Goal: Feedback & Contribution: Leave review/rating

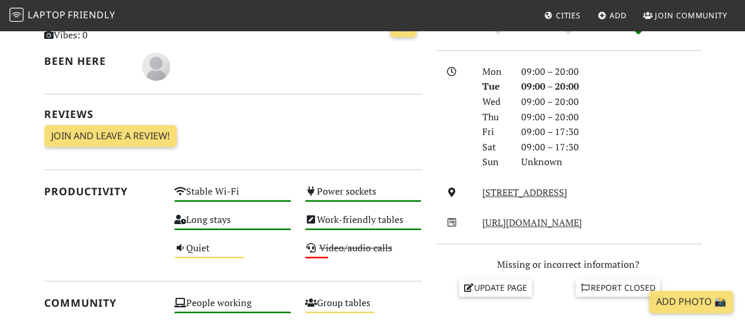
scroll to position [350, 0]
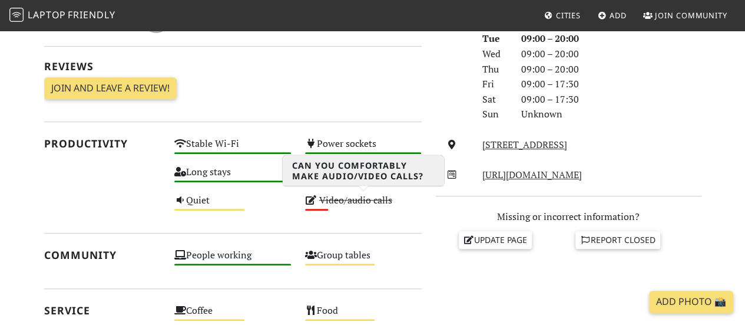
click at [346, 200] on s "Video/audio calls" at bounding box center [355, 199] width 73 height 13
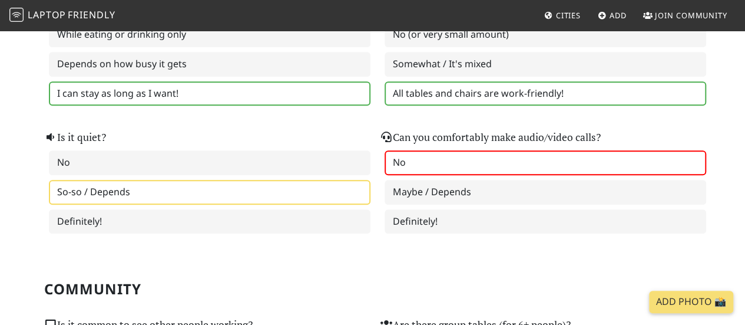
scroll to position [318, 0]
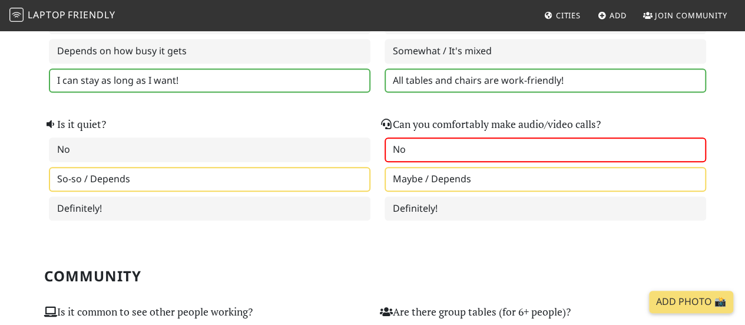
click at [454, 177] on label "Maybe / Depends" at bounding box center [546, 179] width 322 height 25
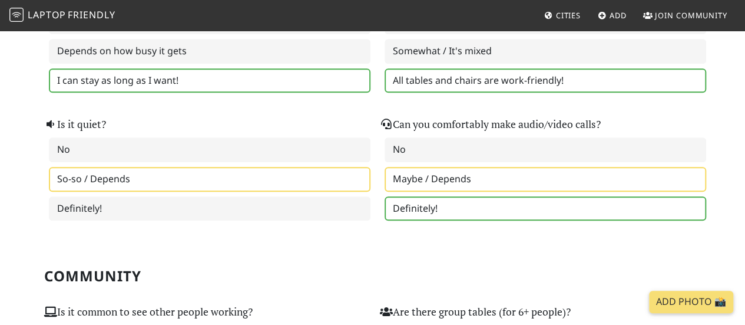
click at [439, 213] on label "Definitely!" at bounding box center [546, 208] width 322 height 25
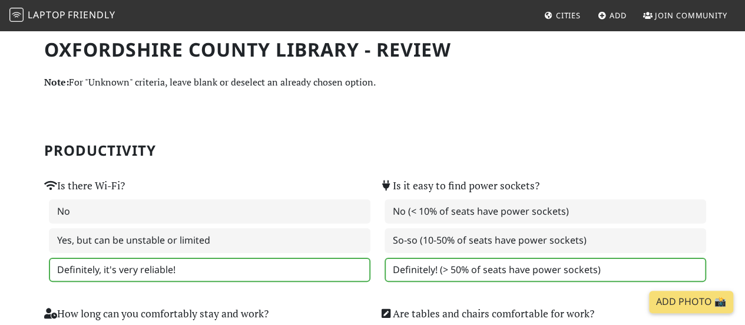
scroll to position [2, 0]
